Goal: Task Accomplishment & Management: Manage account settings

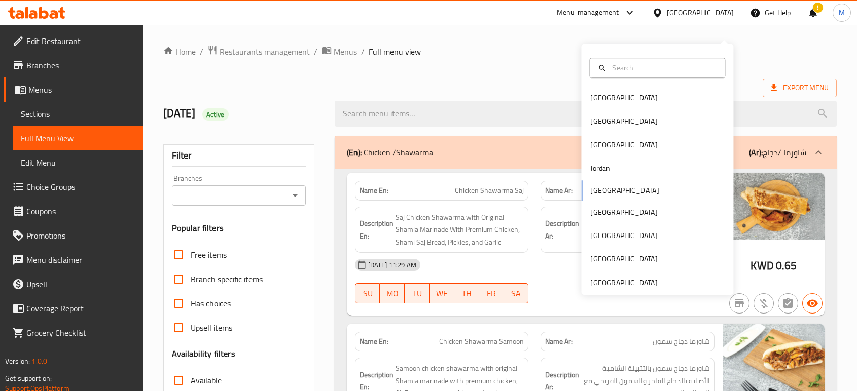
scroll to position [17, 0]
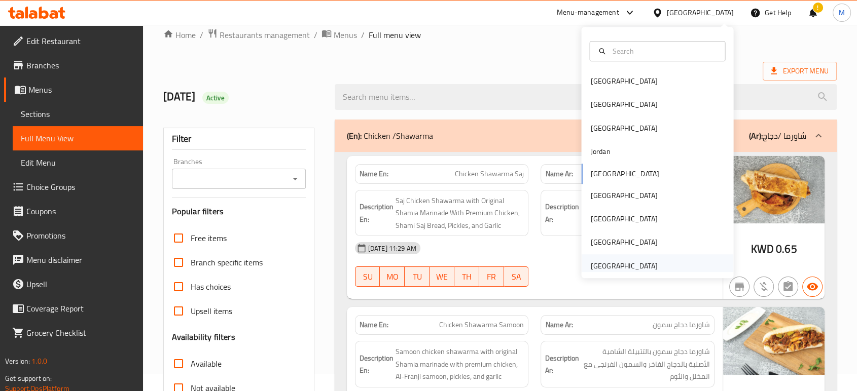
click at [625, 266] on div "[GEOGRAPHIC_DATA]" at bounding box center [623, 266] width 67 height 11
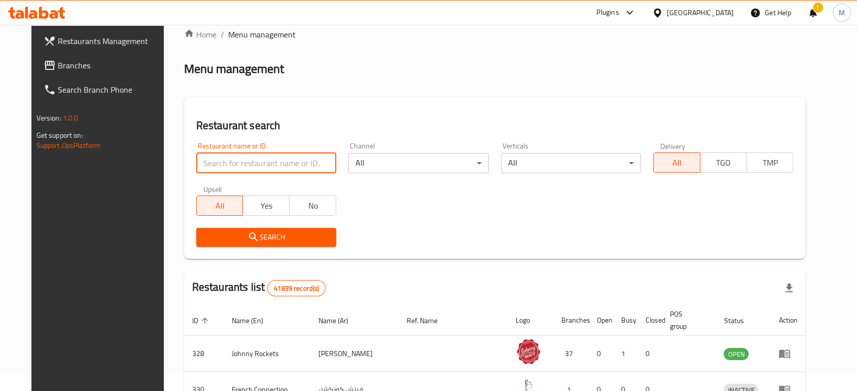
click at [311, 165] on input "search" at bounding box center [266, 163] width 140 height 20
paste input "Sealand Restaurant"
type input "Sealand Restaurant"
click at [267, 238] on span "Search" at bounding box center [266, 237] width 124 height 13
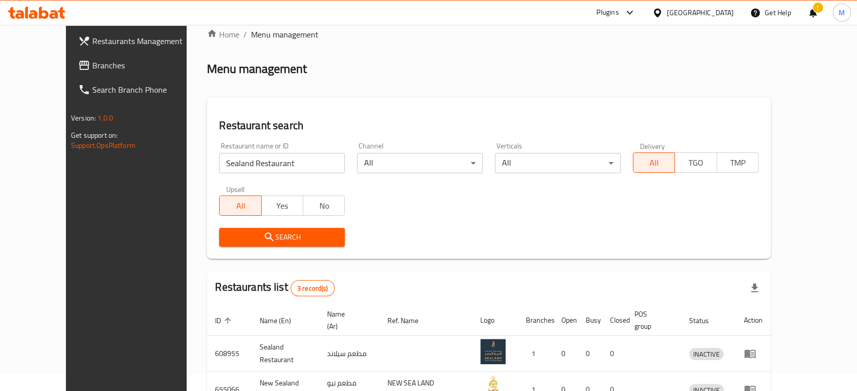
click at [289, 164] on input "Sealand Restaurant" at bounding box center [282, 163] width 126 height 20
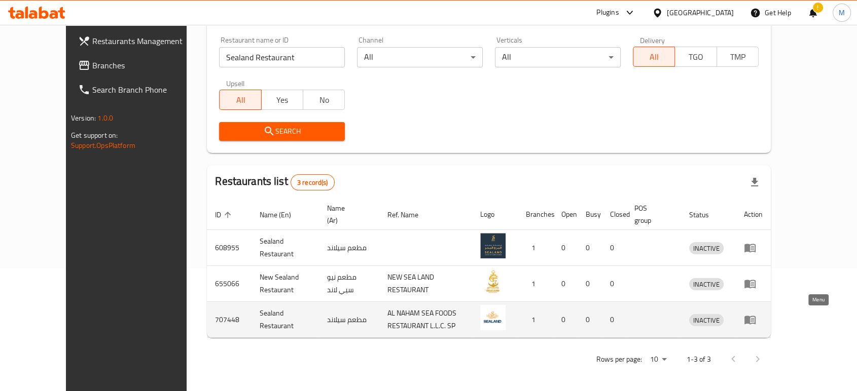
click at [755, 319] on icon "enhanced table" at bounding box center [749, 320] width 11 height 9
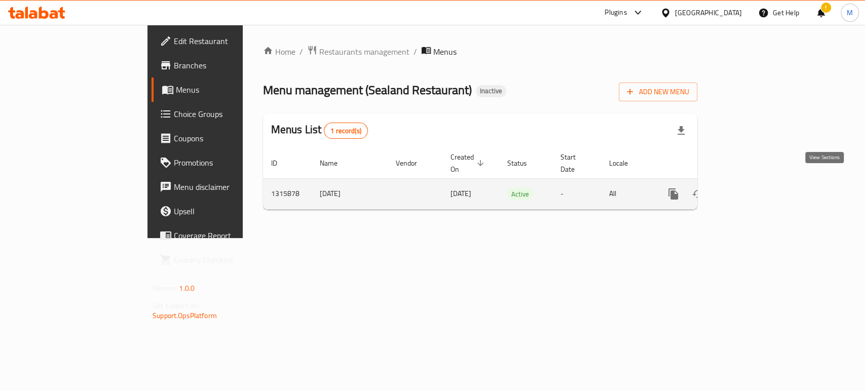
click at [759, 191] on link "enhanced table" at bounding box center [747, 194] width 24 height 24
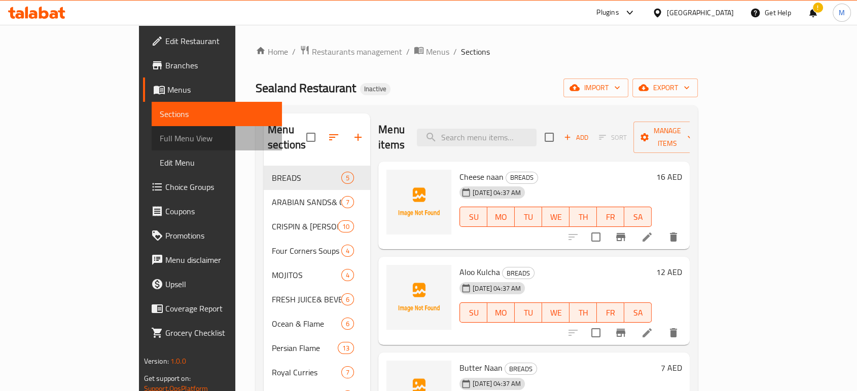
click at [160, 139] on span "Full Menu View" at bounding box center [217, 138] width 114 height 12
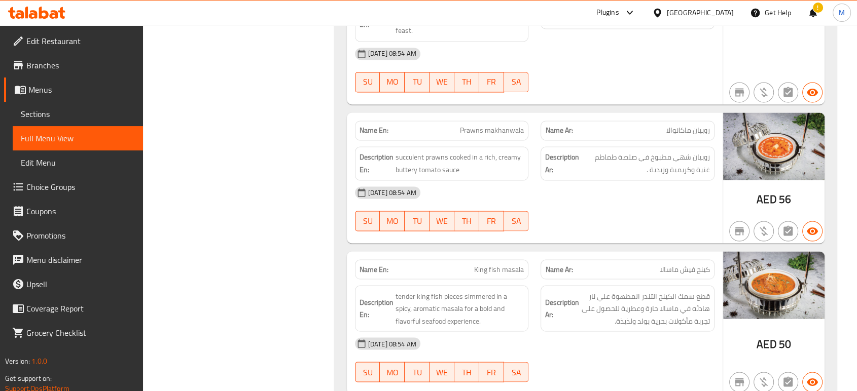
scroll to position [12375, 0]
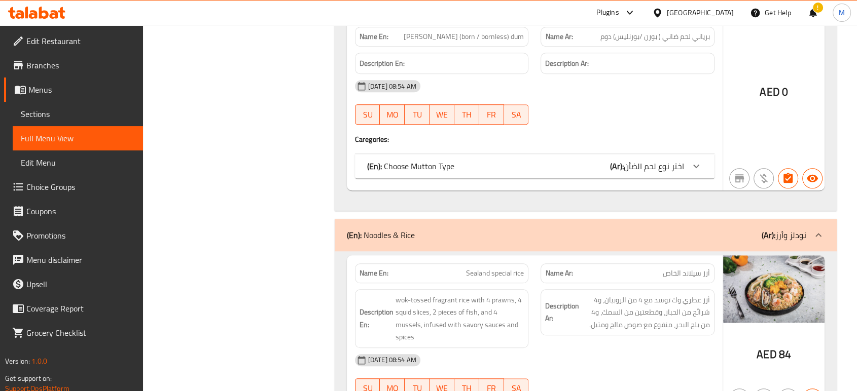
click at [617, 348] on div "[DATE] 08:54 AM" at bounding box center [535, 360] width 372 height 24
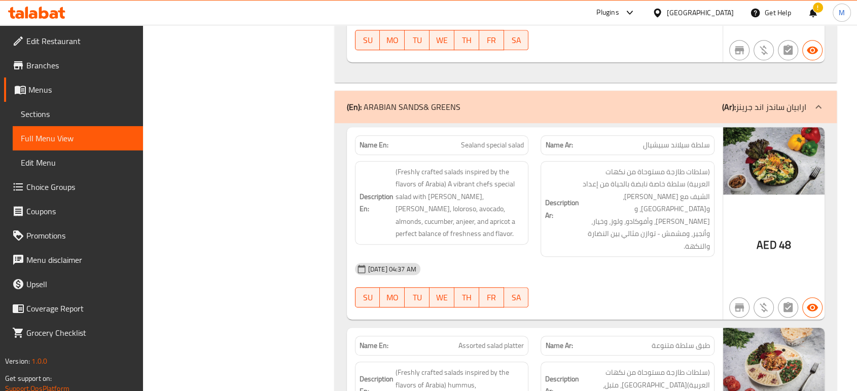
scroll to position [3920, 0]
